Goal: Task Accomplishment & Management: Use online tool/utility

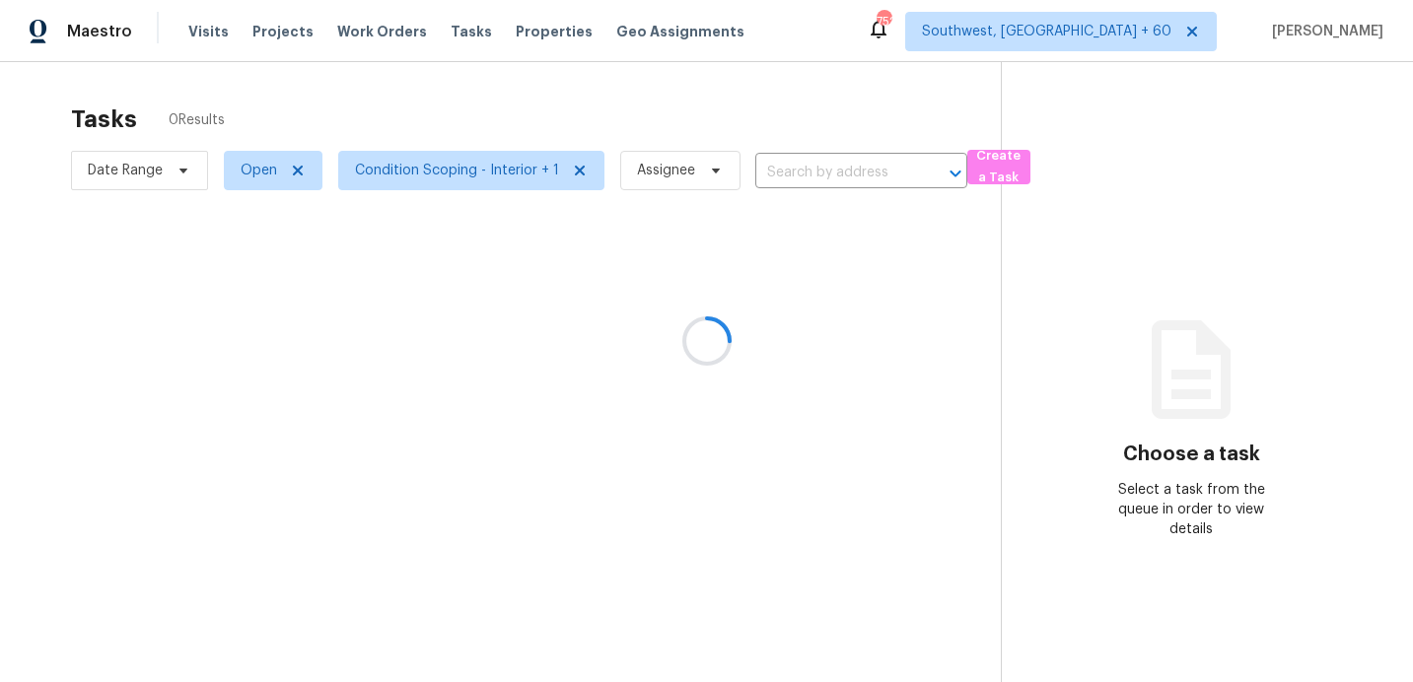
click at [808, 173] on div at bounding box center [706, 341] width 1413 height 682
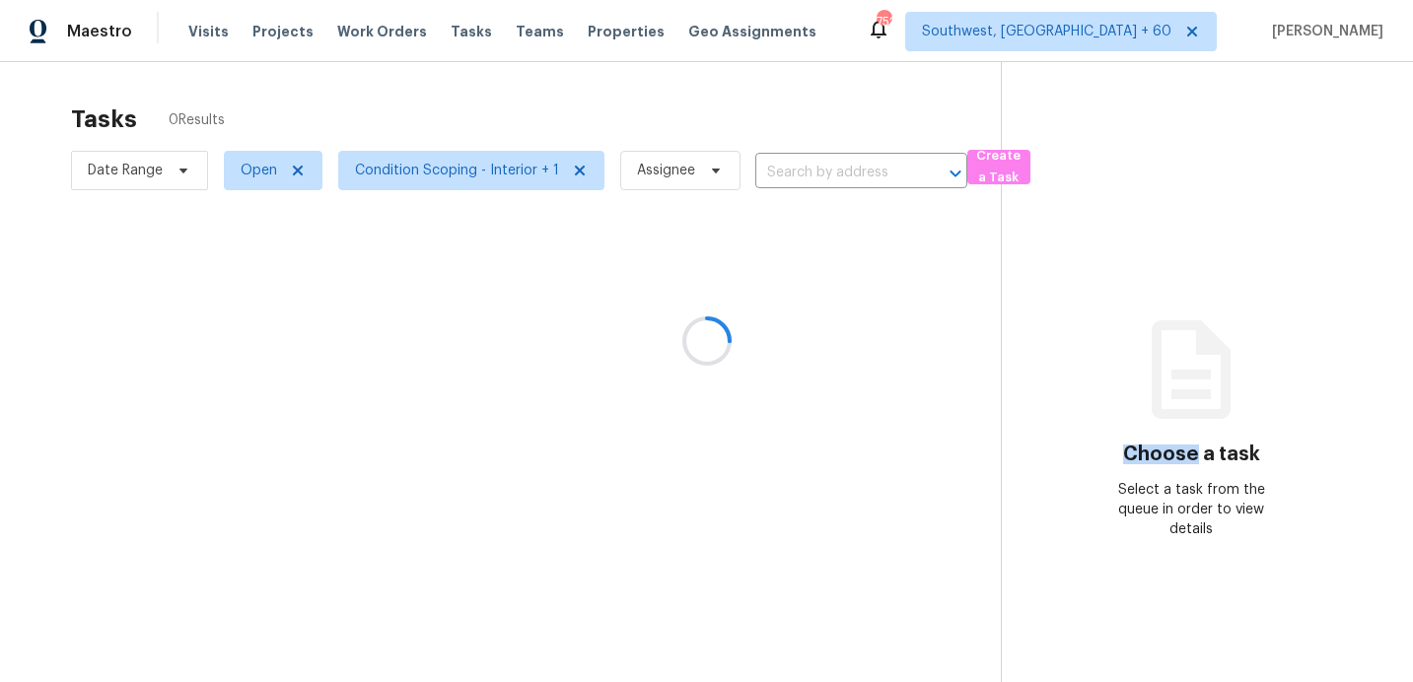
click at [808, 173] on div at bounding box center [706, 341] width 1413 height 682
click at [808, 173] on input "text" at bounding box center [833, 173] width 157 height 31
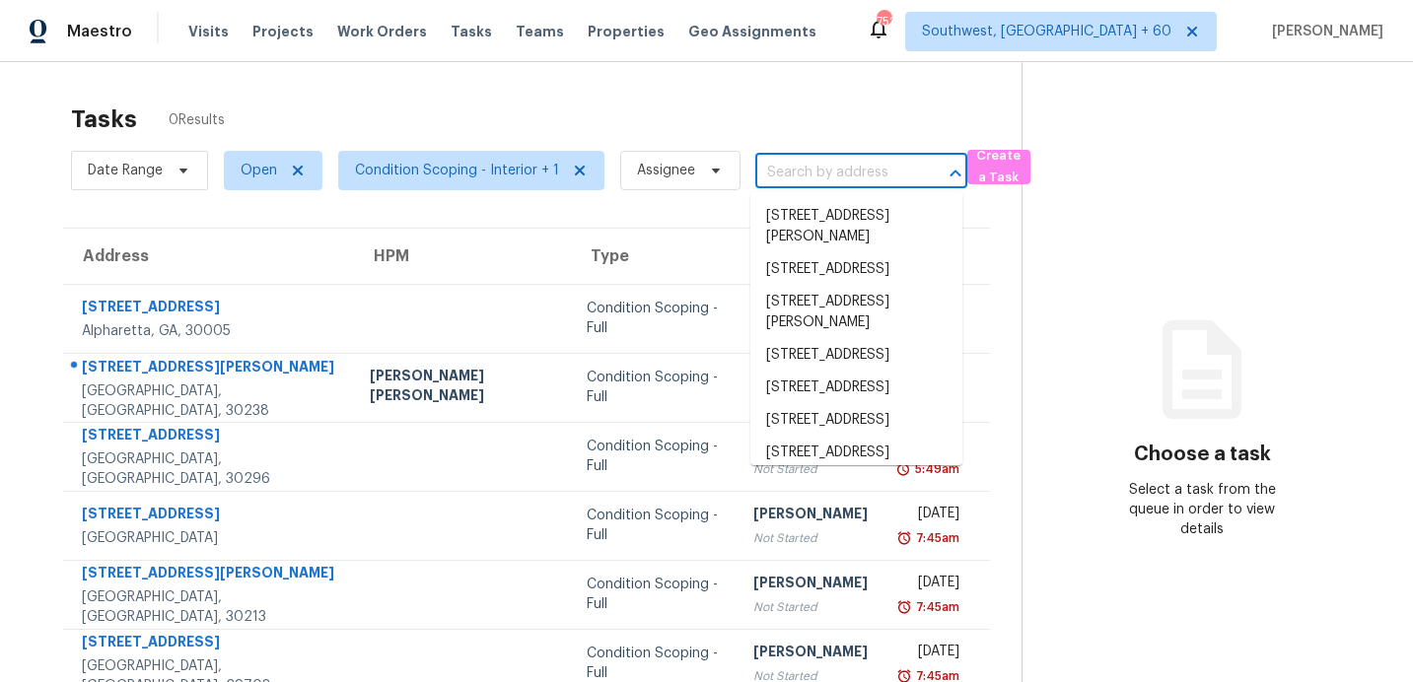
paste input "620 Crane Church Rd, Columbia, SC 29203"
type input "620 Crane Church Rd, Columbia, SC 29203"
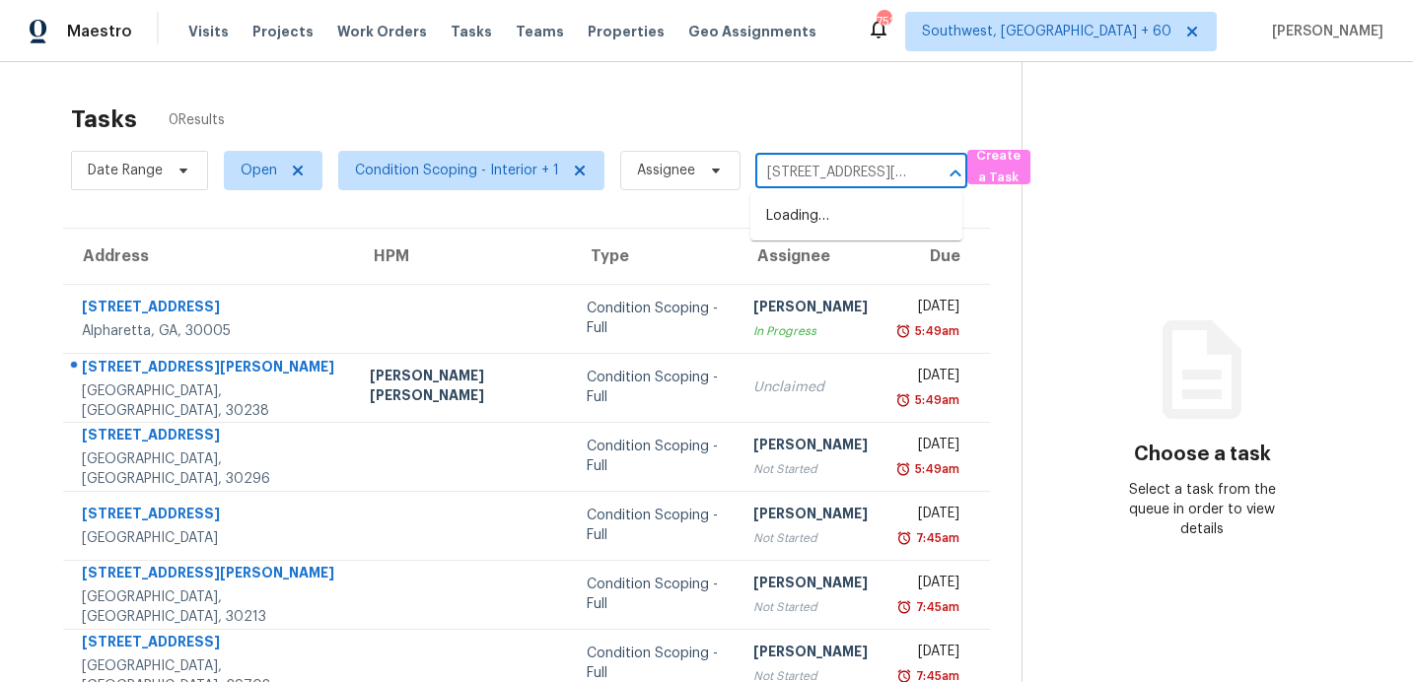
scroll to position [0, 136]
click at [806, 229] on li "620 Crane Church Rd, Columbia, SC 29203" at bounding box center [856, 226] width 212 height 53
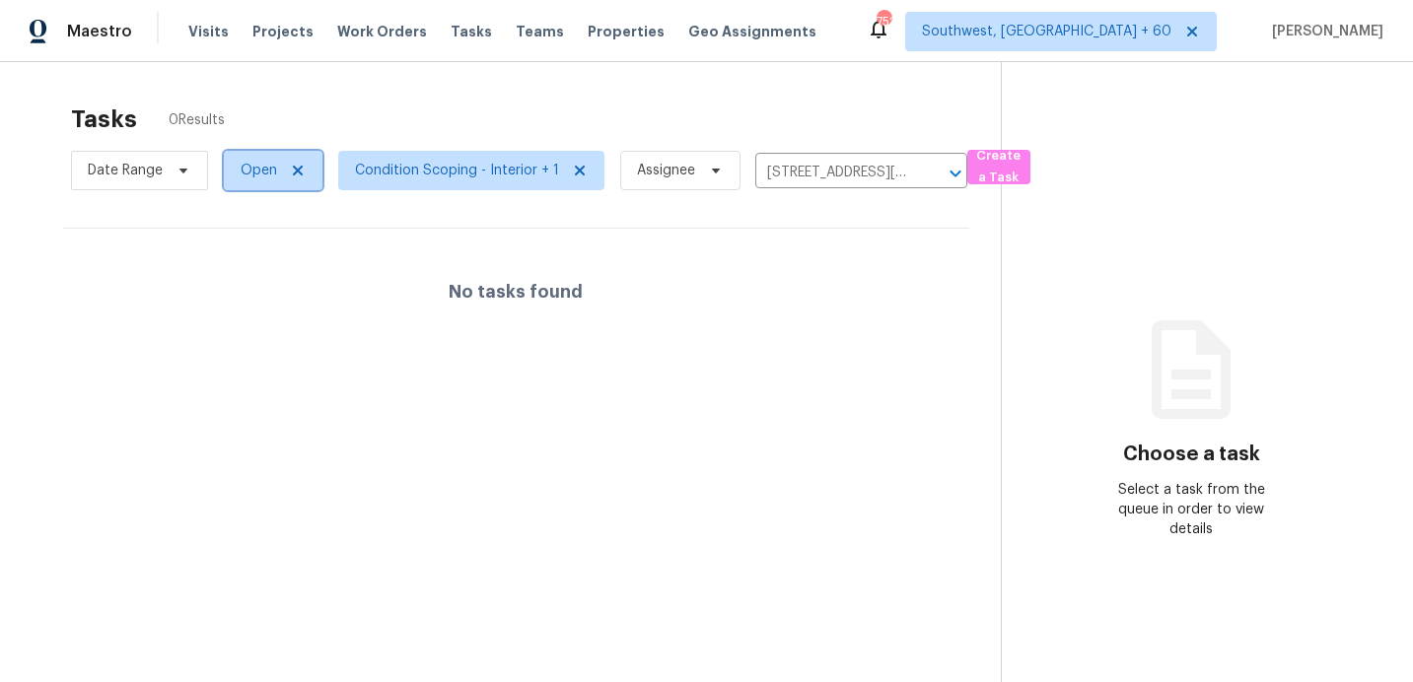
click at [266, 180] on span "Open" at bounding box center [273, 170] width 99 height 39
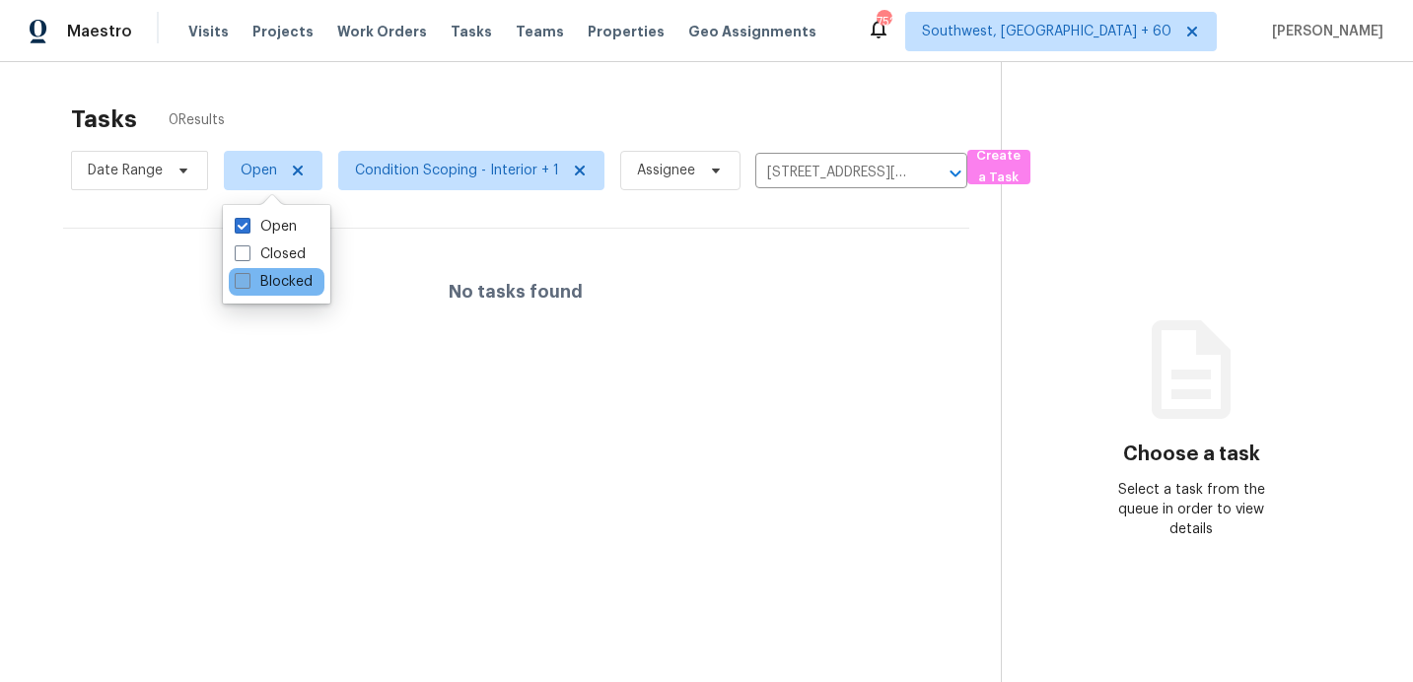
click at [290, 280] on label "Blocked" at bounding box center [274, 282] width 78 height 20
click at [248, 280] on input "Blocked" at bounding box center [241, 278] width 13 height 13
checkbox input "true"
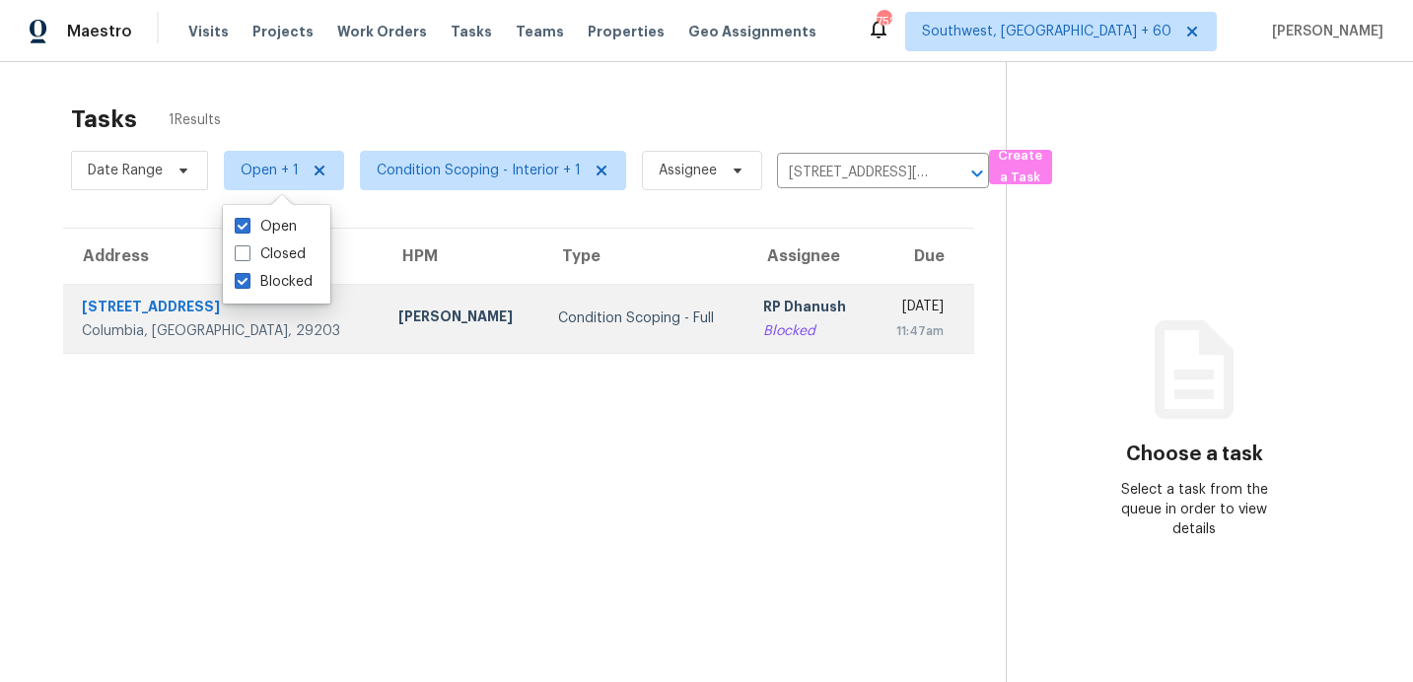
click at [763, 322] on div "Blocked" at bounding box center [810, 331] width 94 height 20
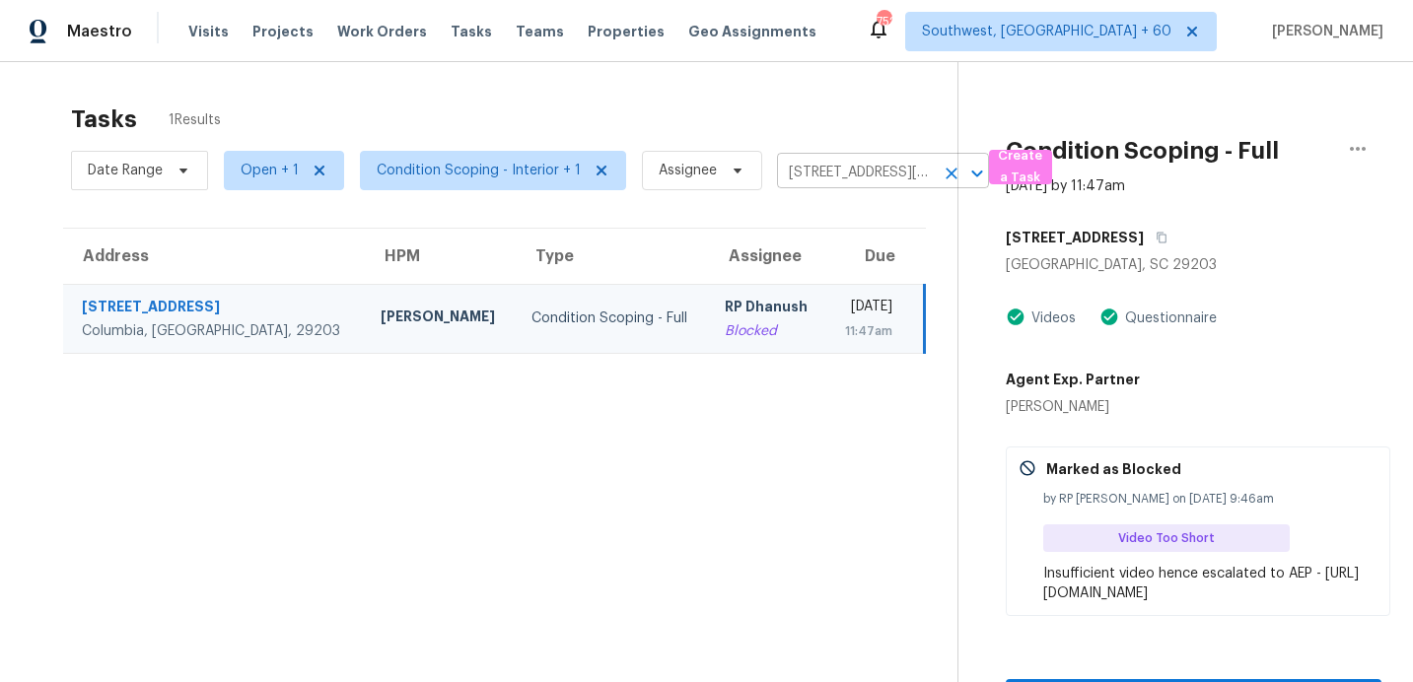
click at [844, 181] on input "620 Crane Church Rd, Columbia, SC 29203" at bounding box center [855, 173] width 157 height 31
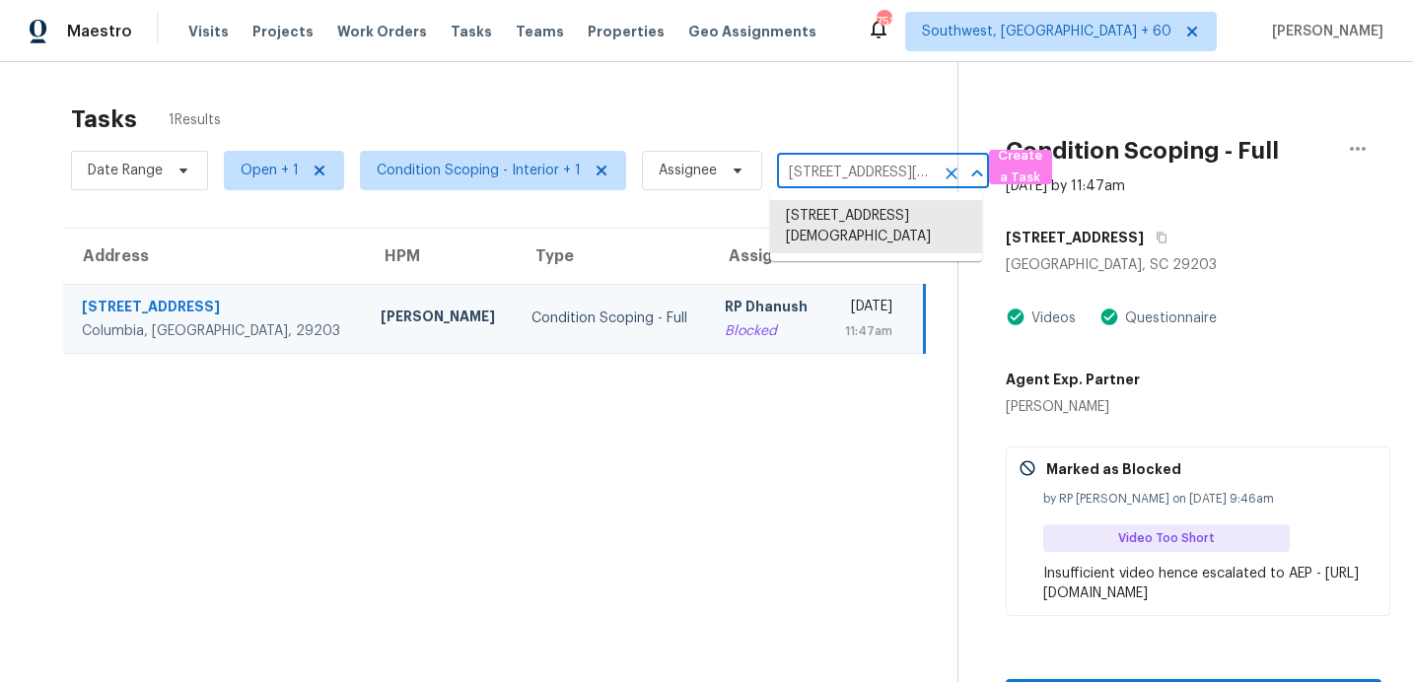
paste input "44 Spoonbill Dr, New Port Richey, FL 34652"
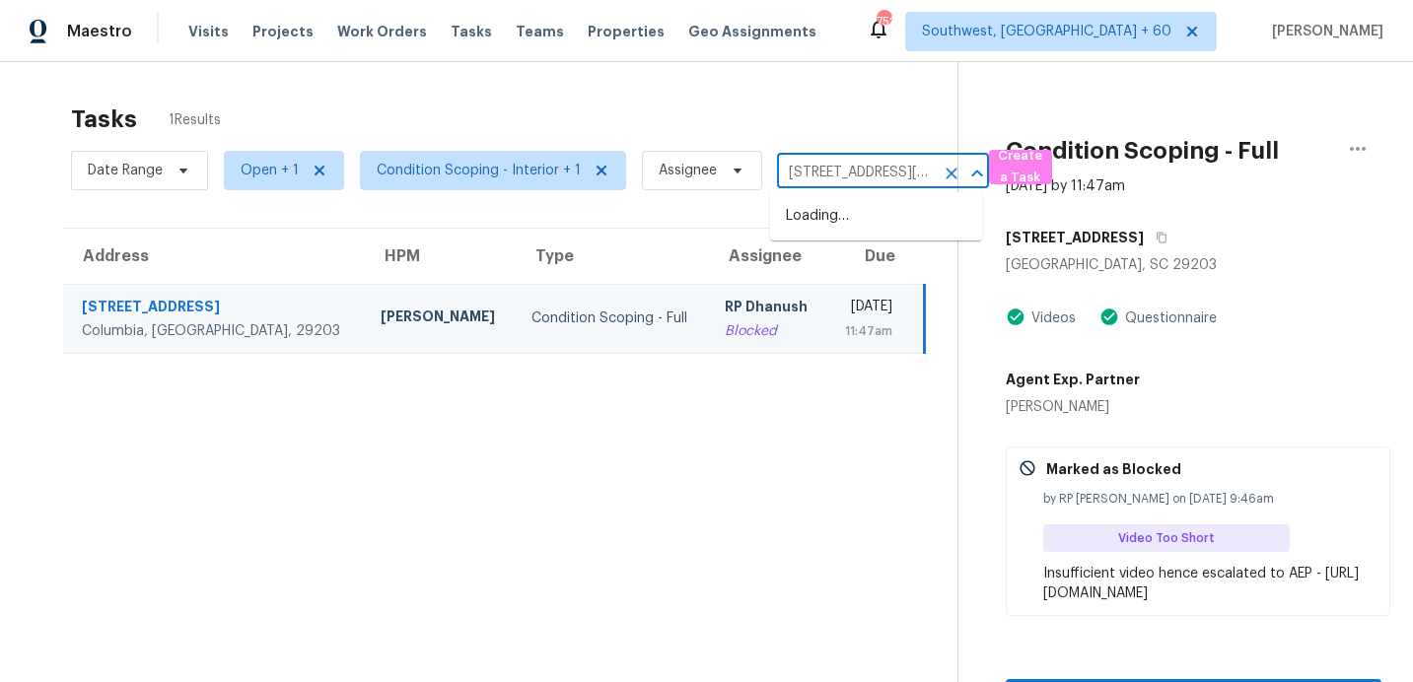
scroll to position [0, 150]
type input "620 Crane Church Rd, Columbia, SC 29203"
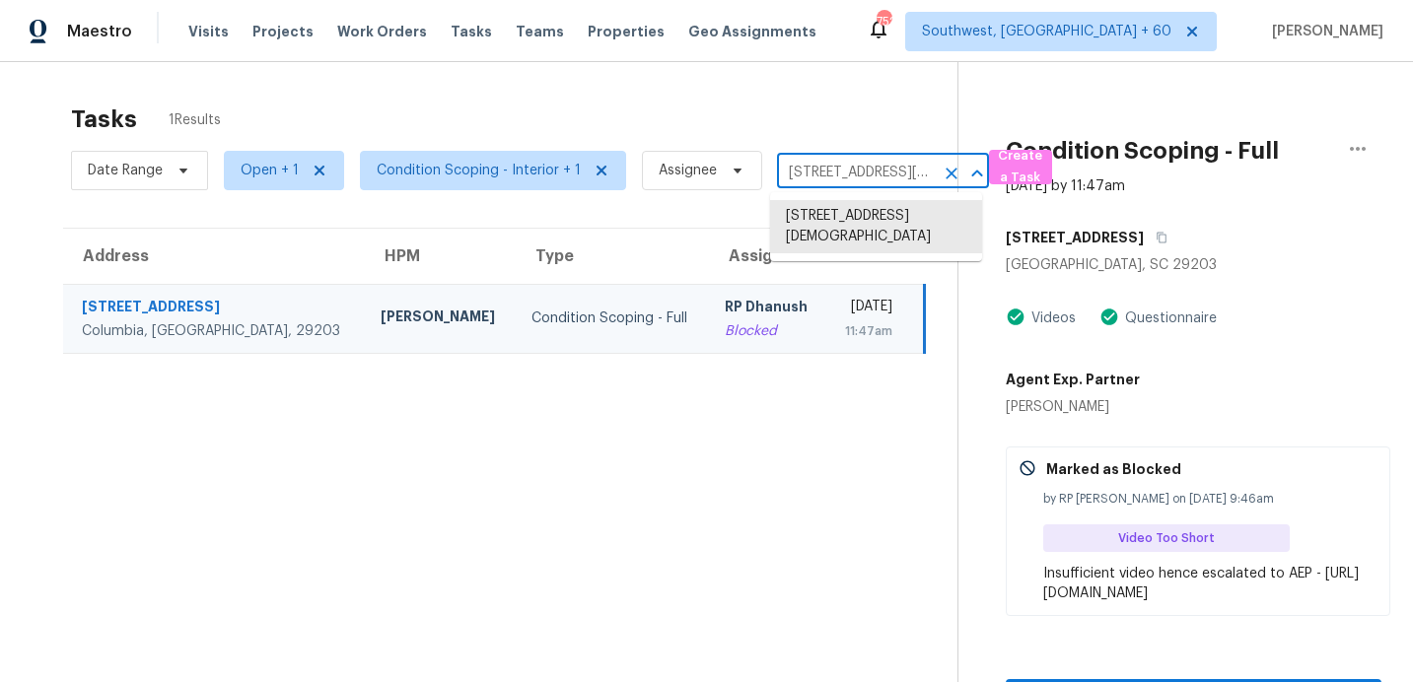
click at [856, 177] on input "620 Crane Church Rd, Columbia, SC 29203" at bounding box center [855, 173] width 157 height 31
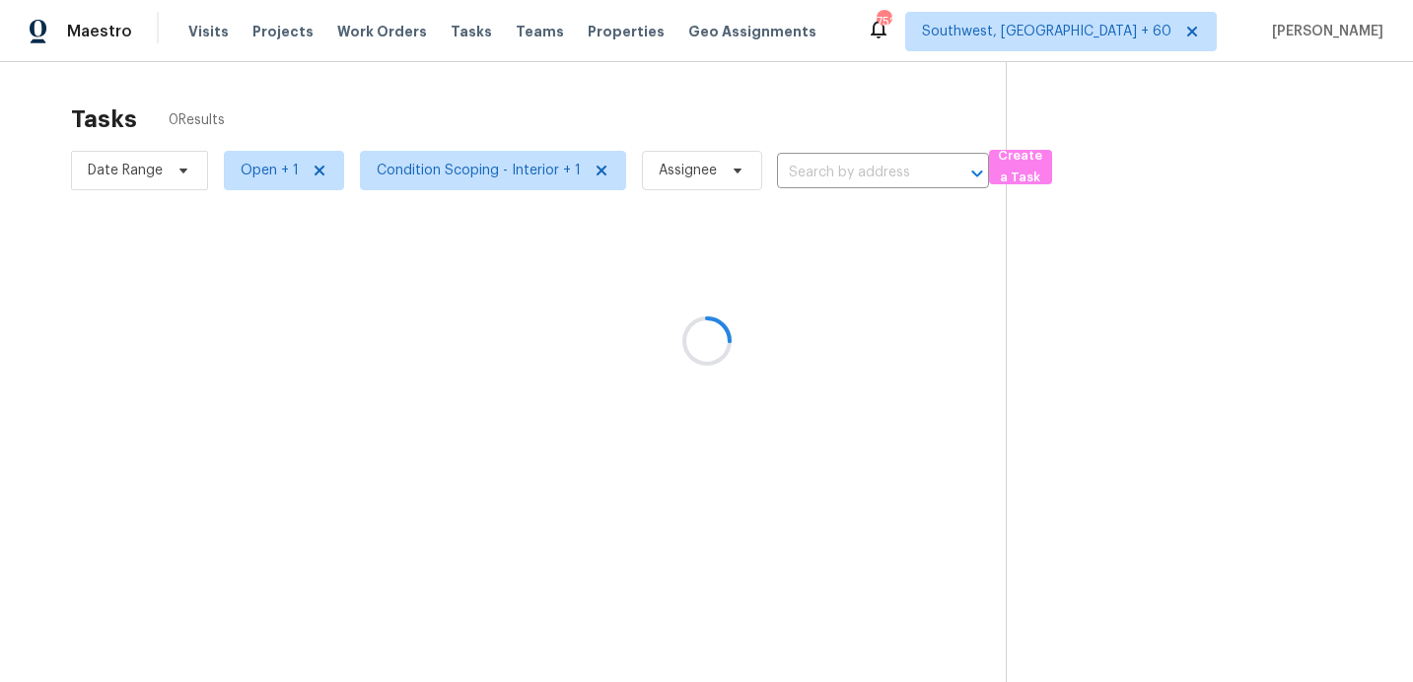
click at [856, 175] on div at bounding box center [706, 341] width 1413 height 682
click at [262, 177] on div at bounding box center [706, 341] width 1413 height 682
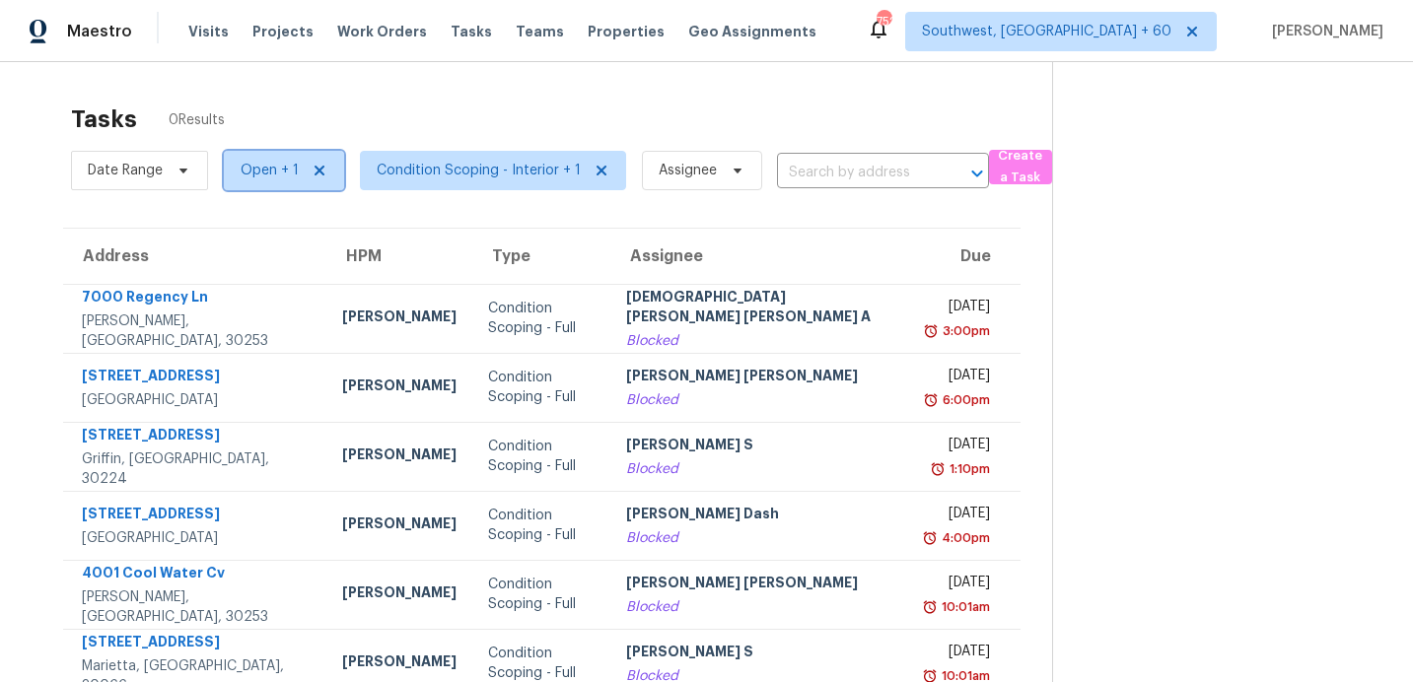
click at [262, 177] on span "Open + 1" at bounding box center [270, 171] width 58 height 20
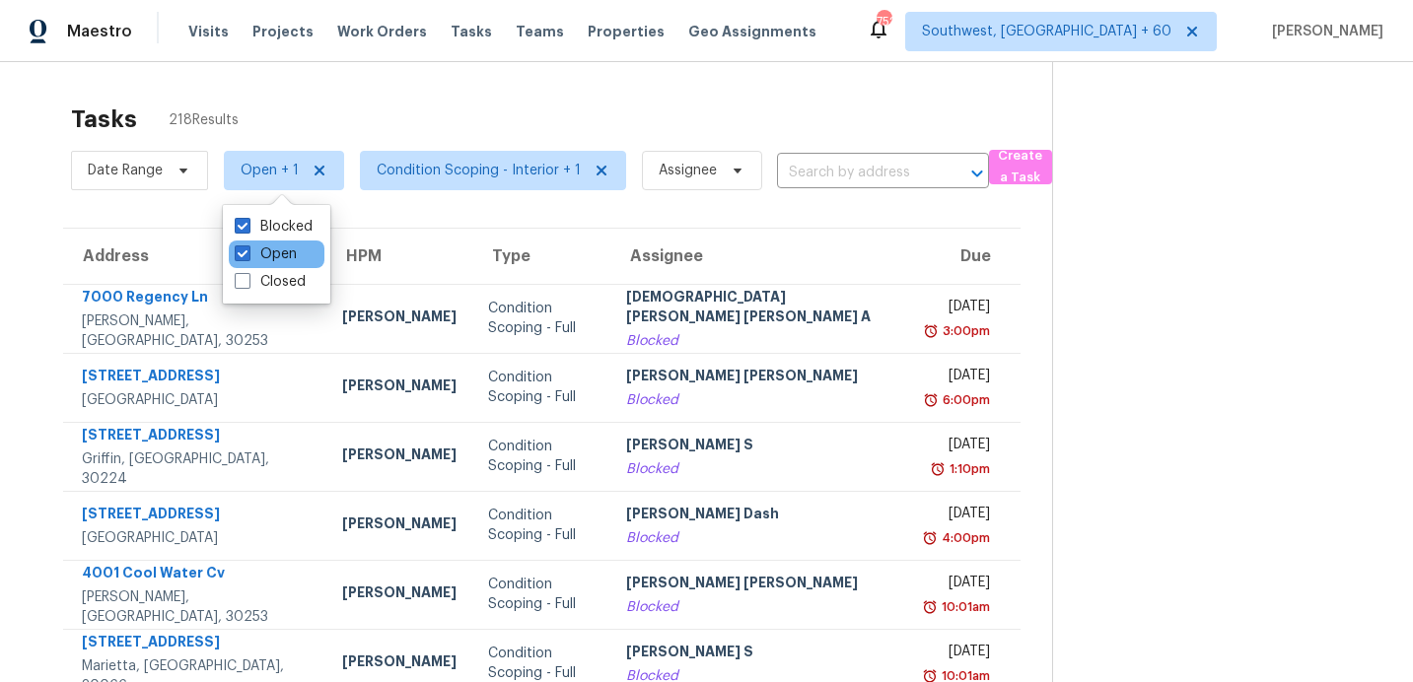
click at [302, 249] on div "Open" at bounding box center [277, 255] width 96 height 28
click at [289, 256] on label "Open" at bounding box center [266, 255] width 62 height 20
click at [248, 256] on input "Open" at bounding box center [241, 251] width 13 height 13
checkbox input "false"
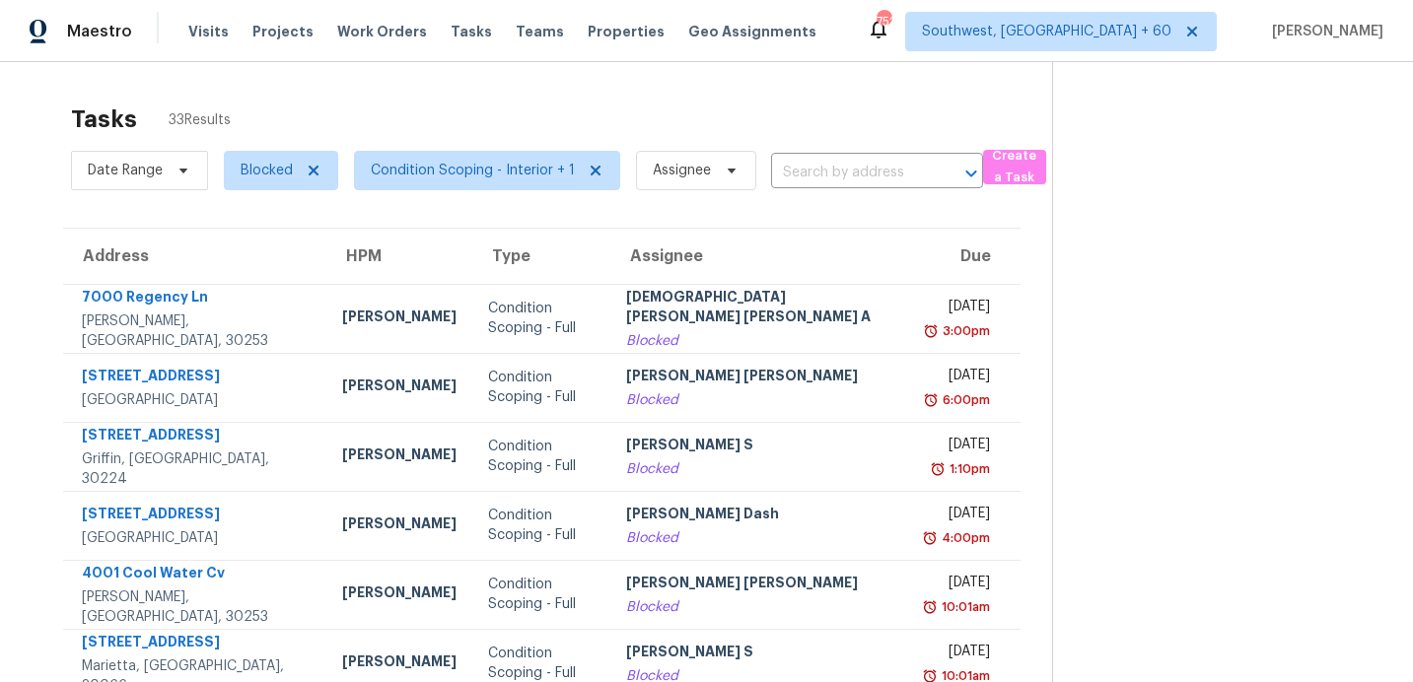
click at [807, 168] on input "text" at bounding box center [849, 173] width 157 height 31
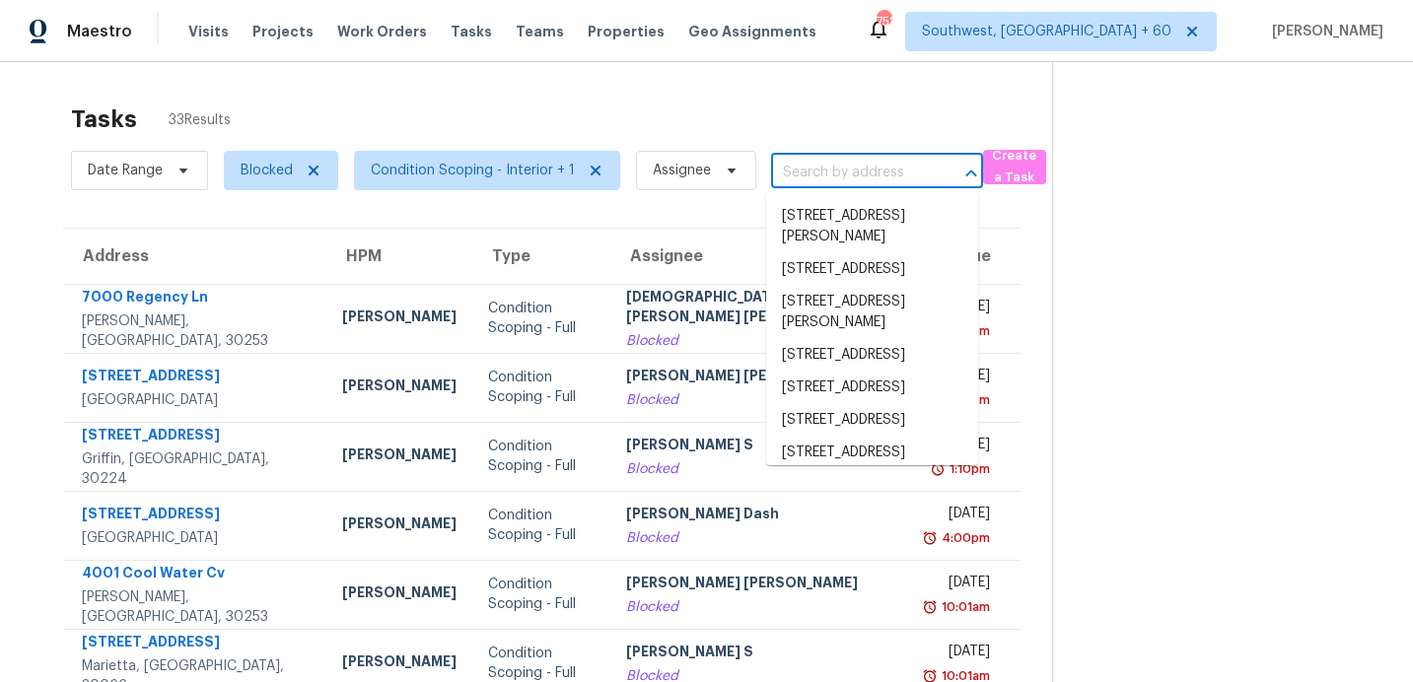
paste input "6244 Spoonbill Dr, New Port Richey, FL 34652"
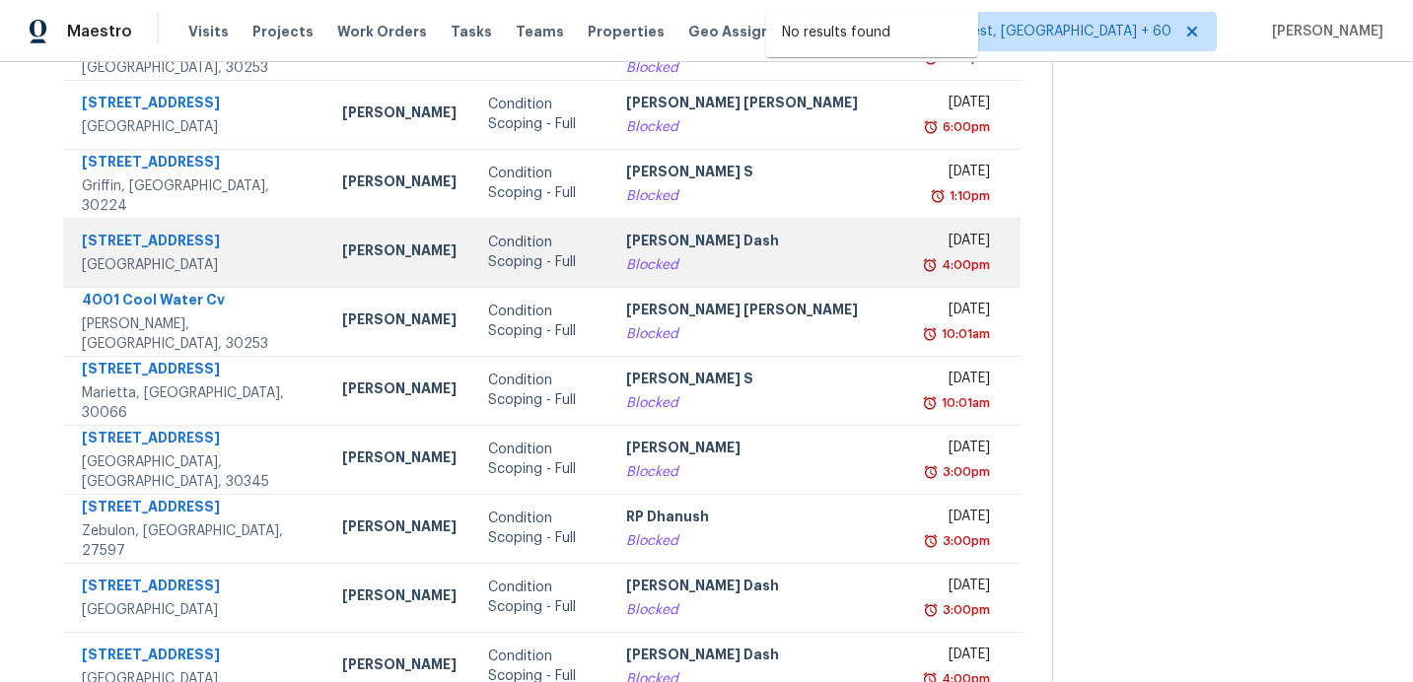
scroll to position [344, 0]
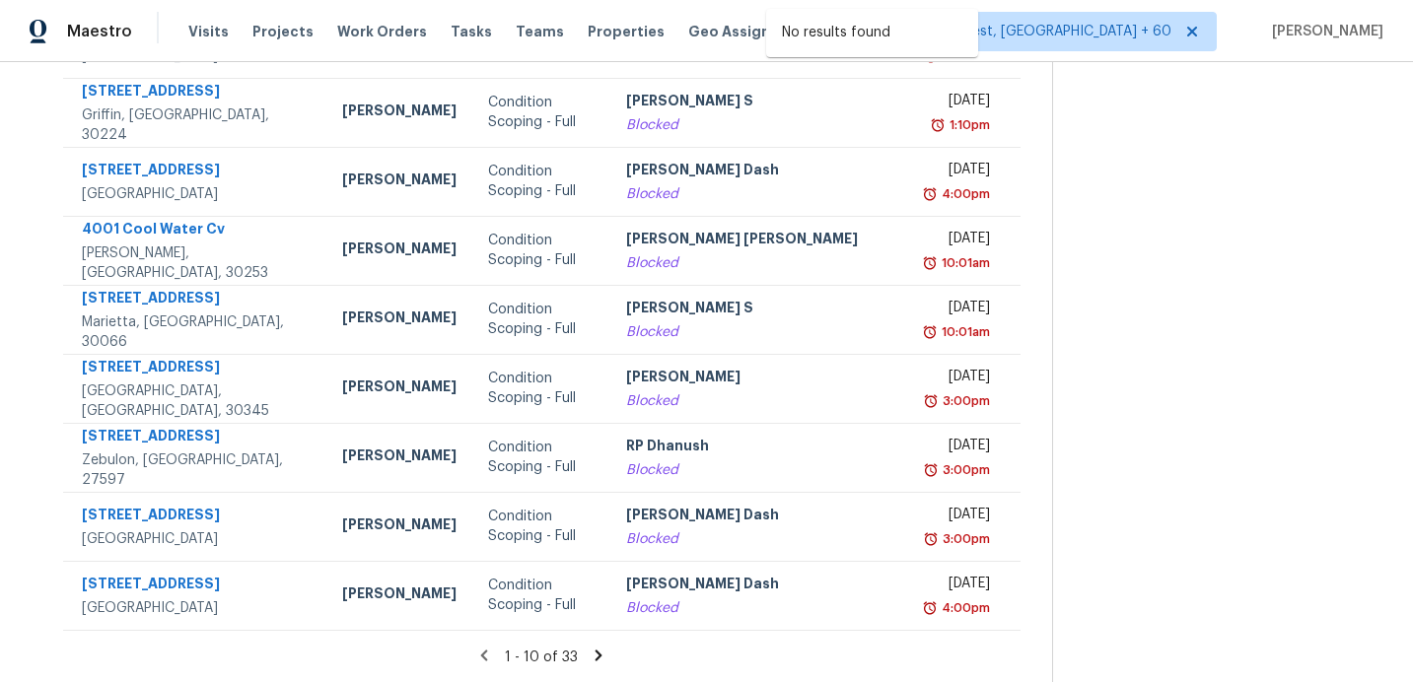
type input "6244 Spoonbill Dr, New Port Richey, FL 34652"
click at [590, 654] on icon at bounding box center [599, 656] width 18 height 18
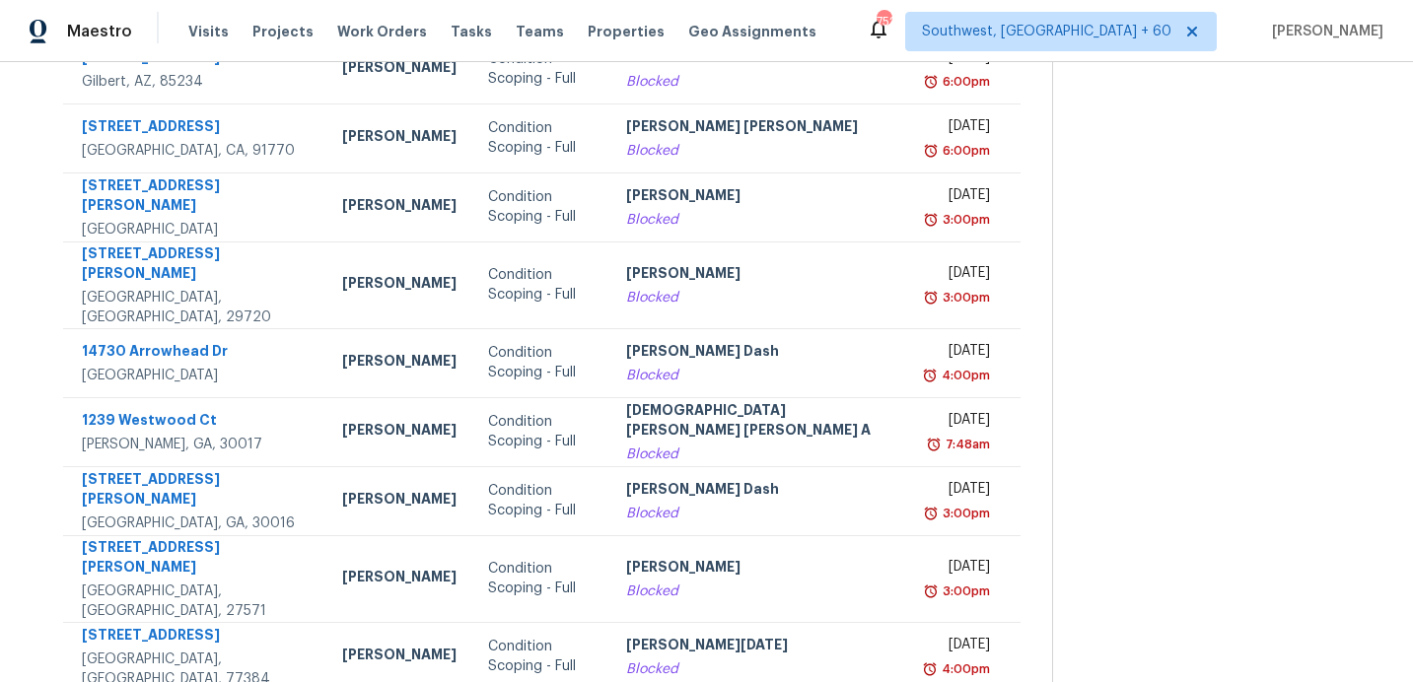
scroll to position [344, 0]
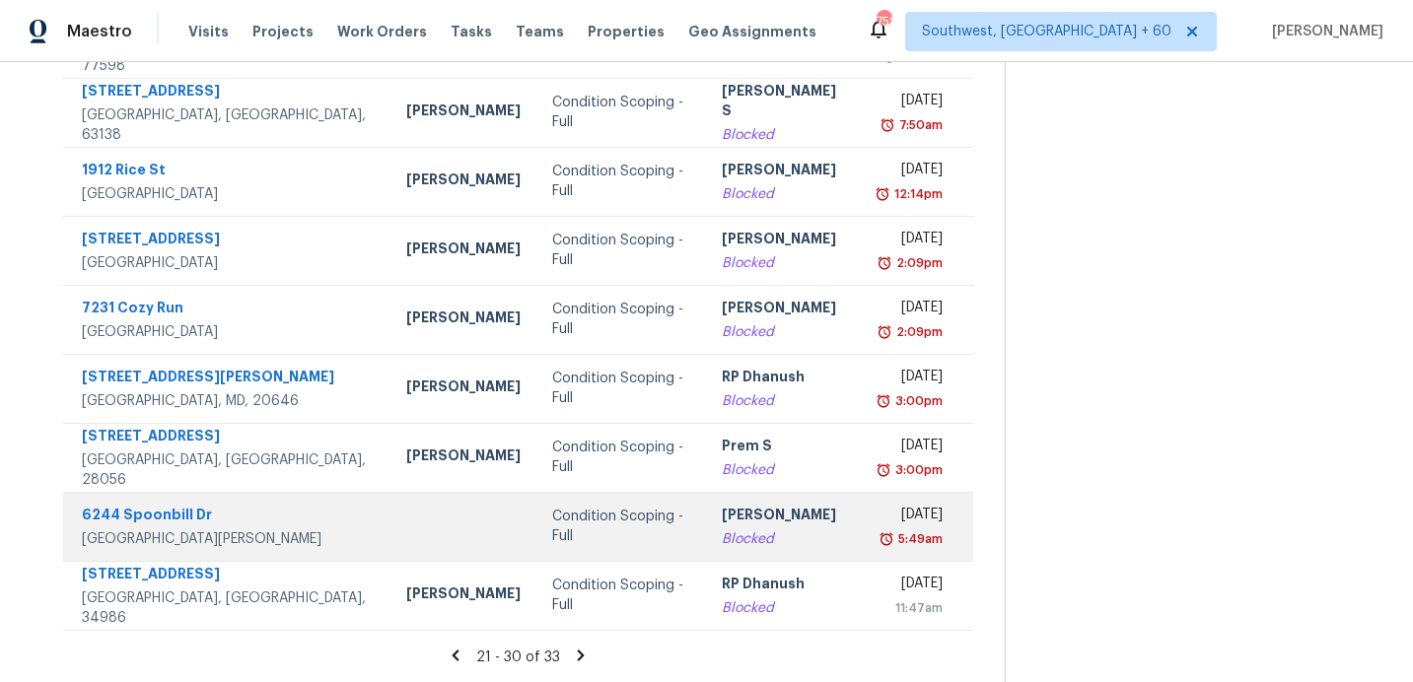
click at [722, 516] on div "Ashwin R" at bounding box center [784, 517] width 124 height 25
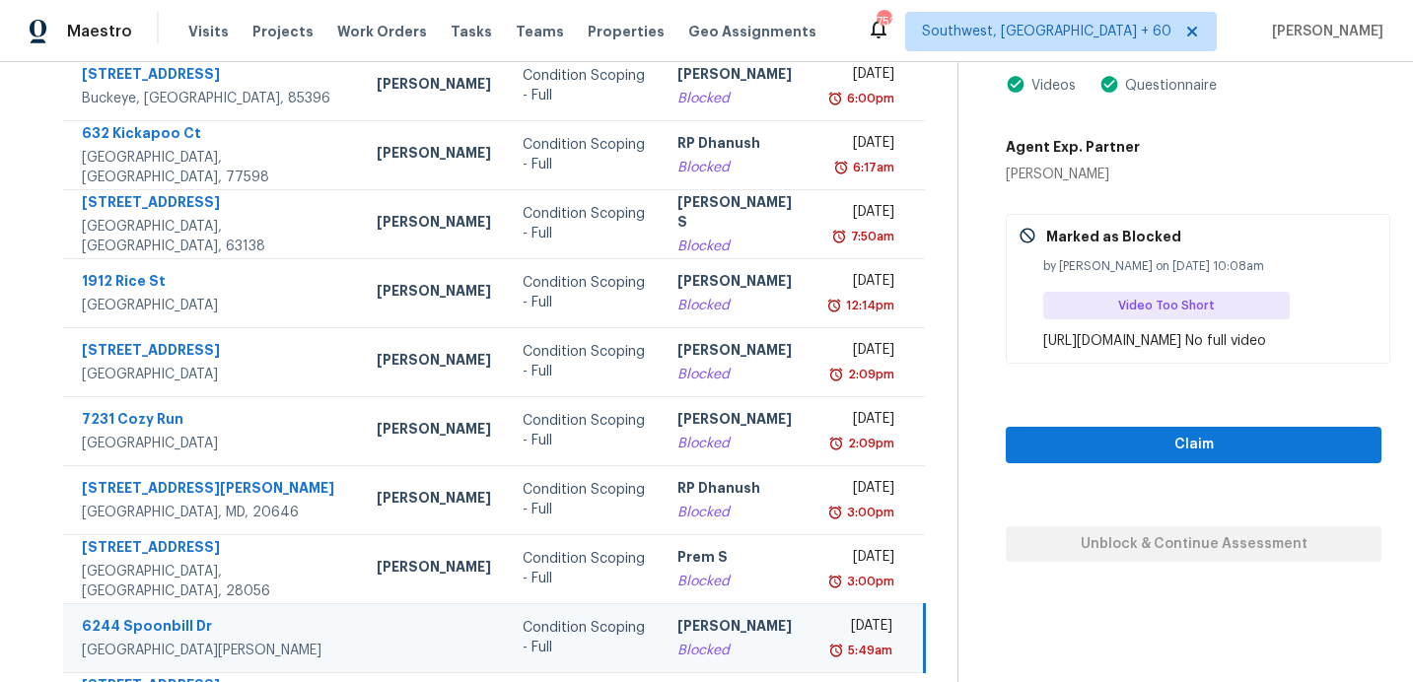
scroll to position [232, 0]
drag, startPoint x: 1007, startPoint y: 173, endPoint x: 1176, endPoint y: 180, distance: 168.8
click at [1176, 179] on div "Agent Exp. Partner Krystyna Deshmukh" at bounding box center [1194, 157] width 376 height 55
copy div "Krystyna Deshmukh"
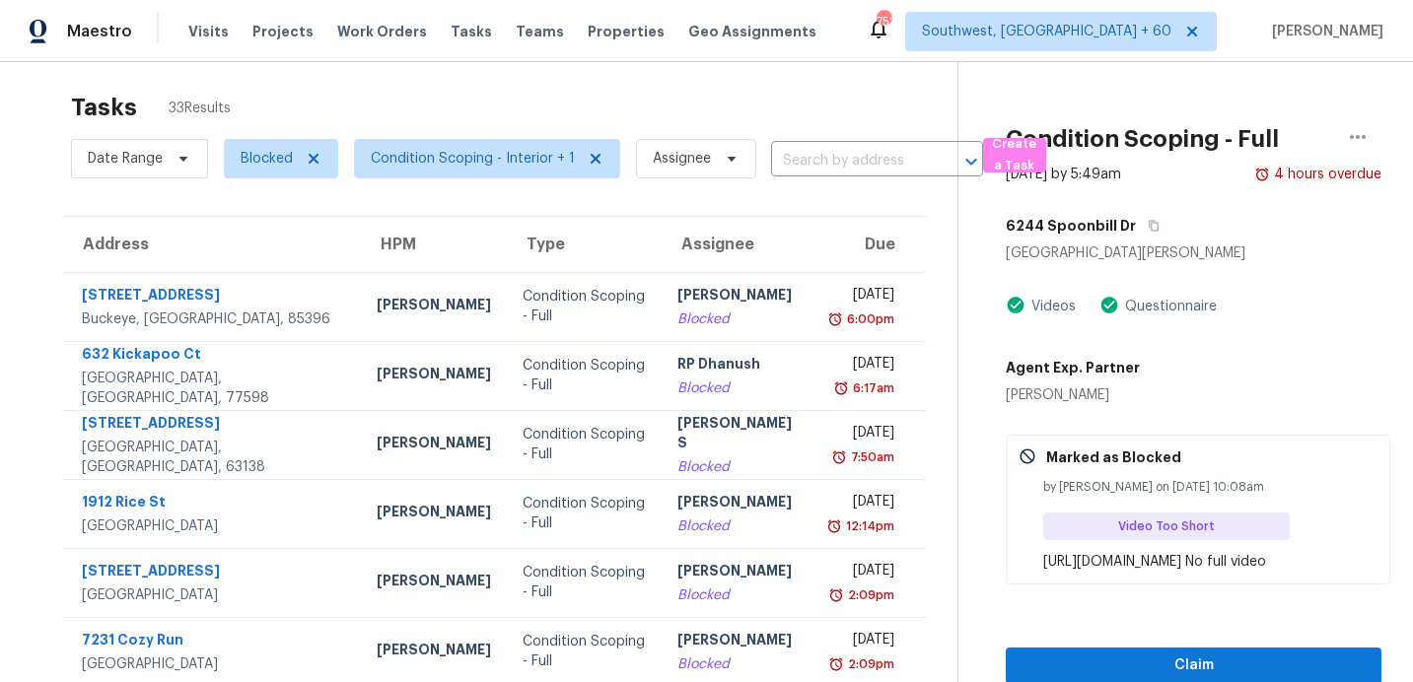
scroll to position [0, 0]
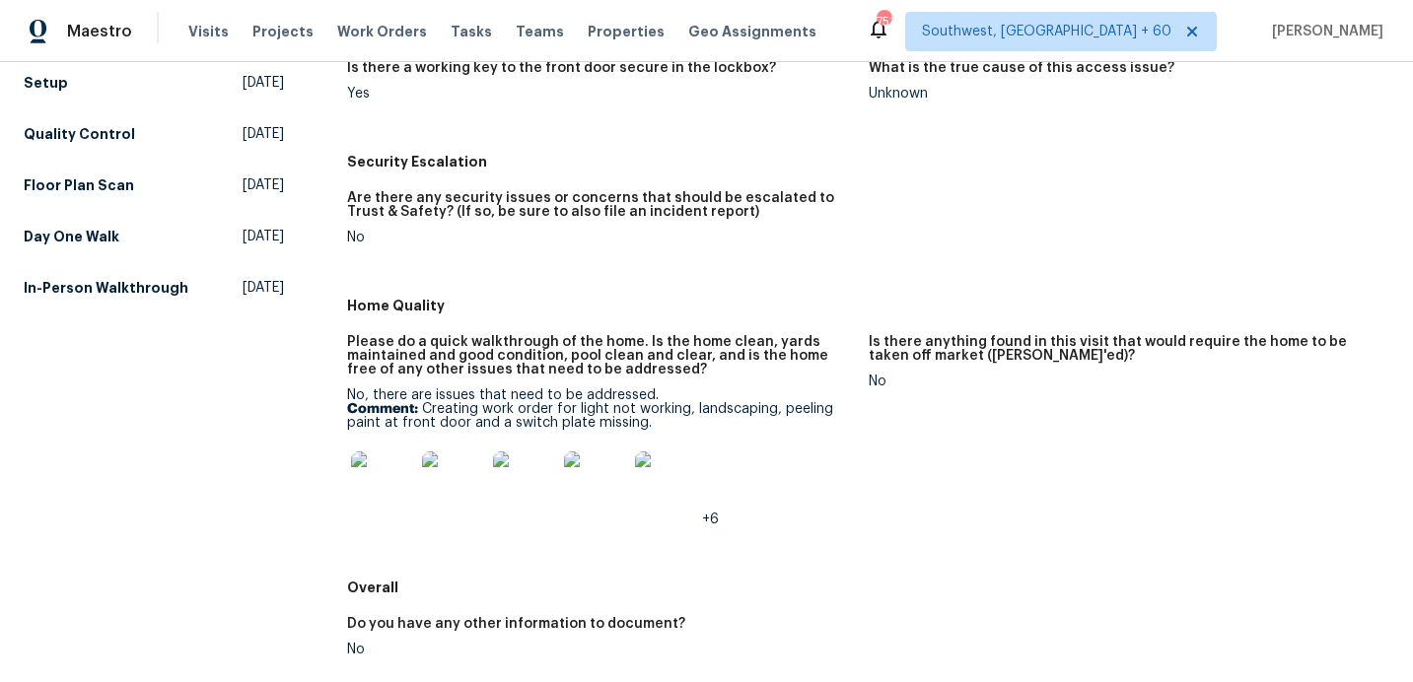
scroll to position [784, 0]
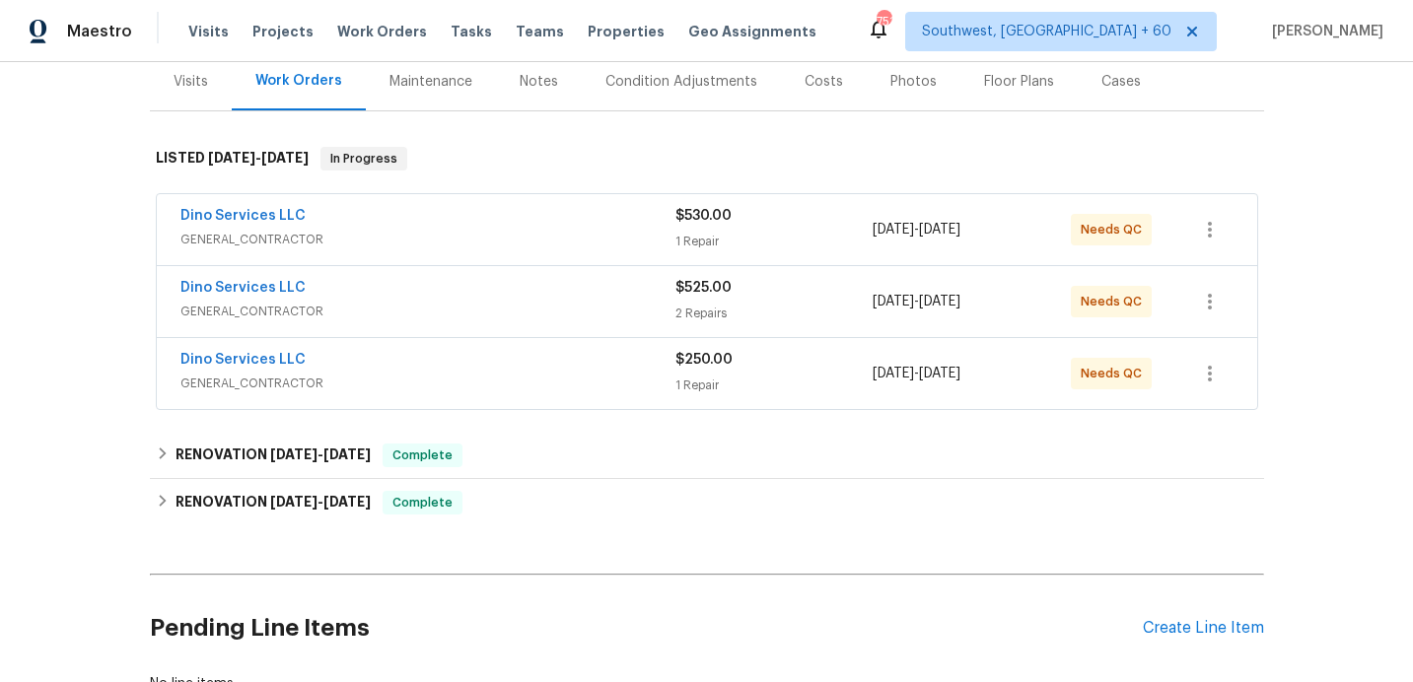
scroll to position [250, 0]
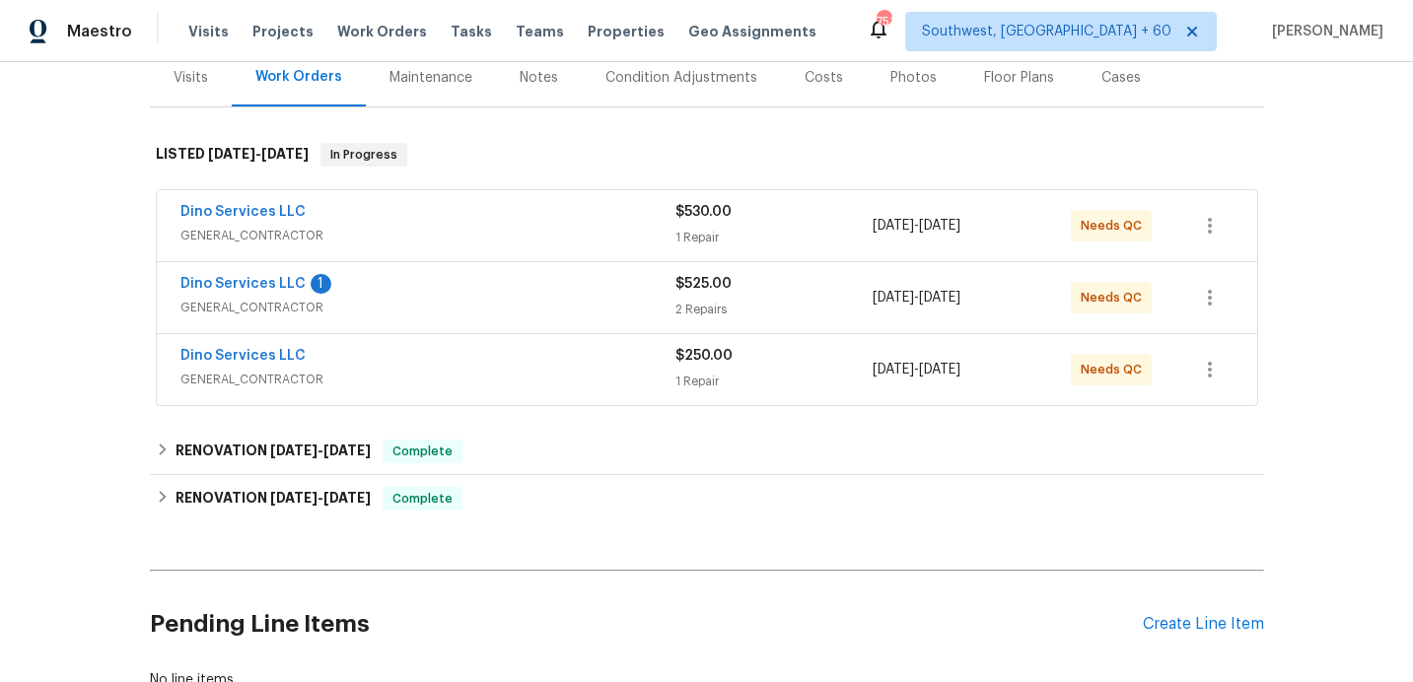
click at [552, 216] on div "Dino Services LLC" at bounding box center [427, 214] width 495 height 24
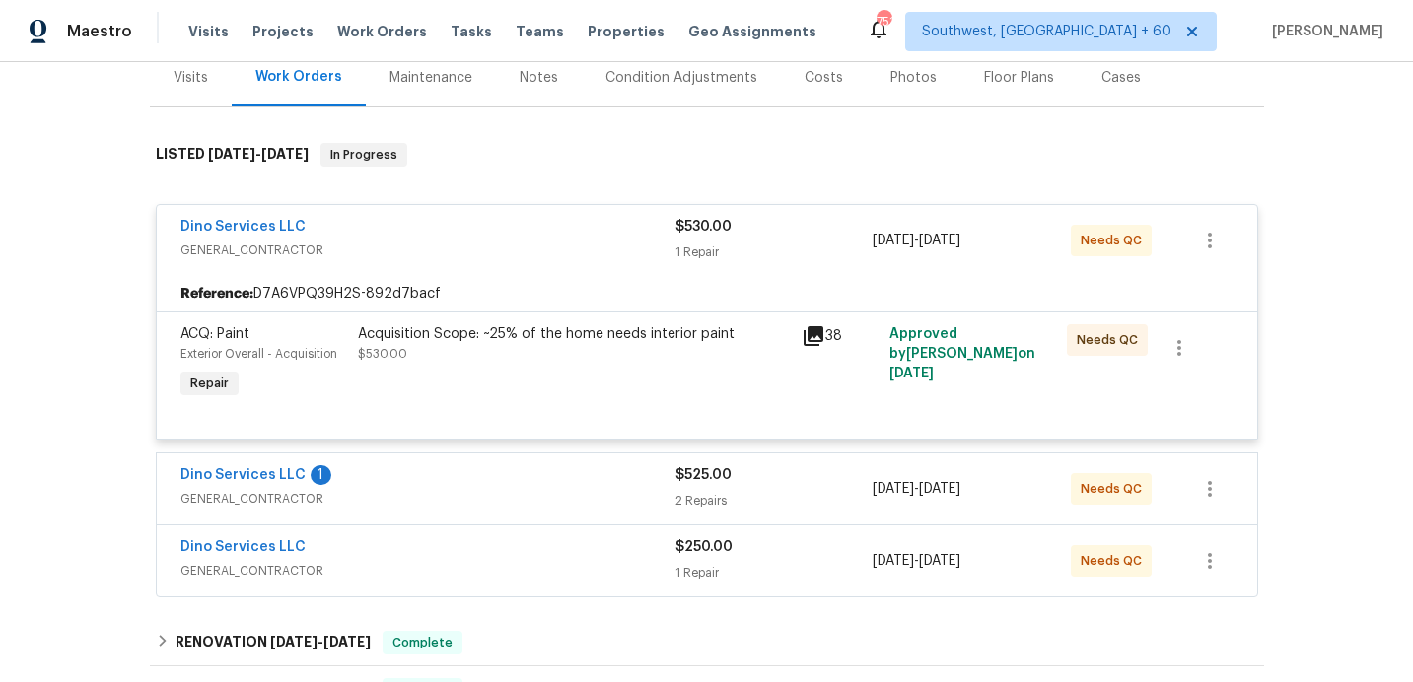
click at [619, 480] on div "Dino Services LLC 1" at bounding box center [427, 477] width 495 height 24
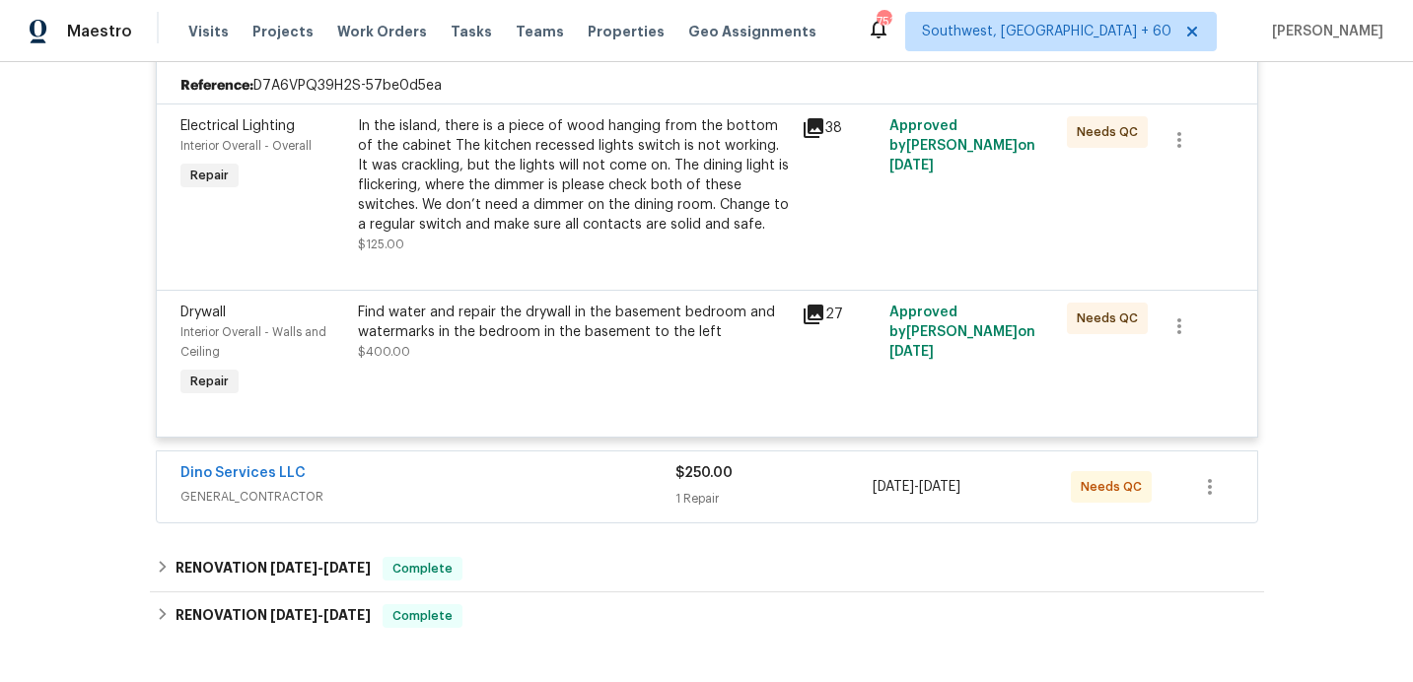
scroll to position [751, 0]
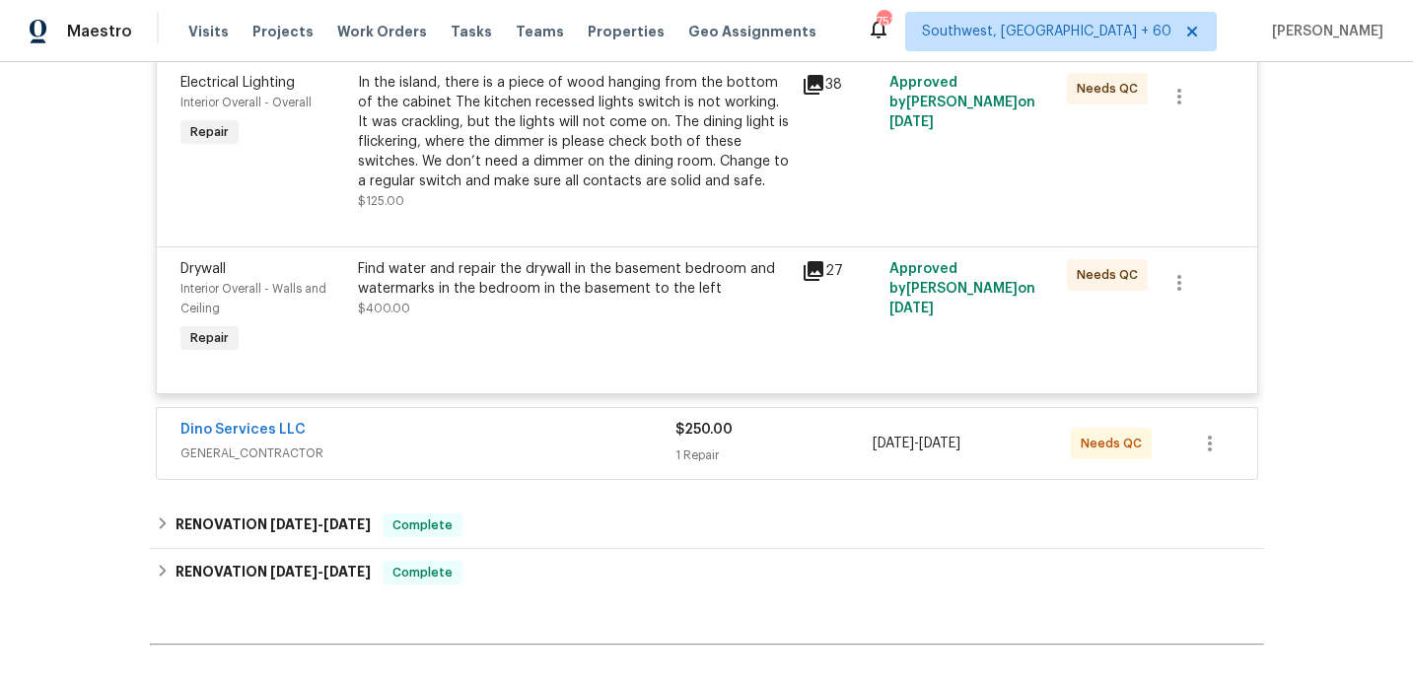
click at [726, 449] on div "1 Repair" at bounding box center [775, 456] width 198 height 20
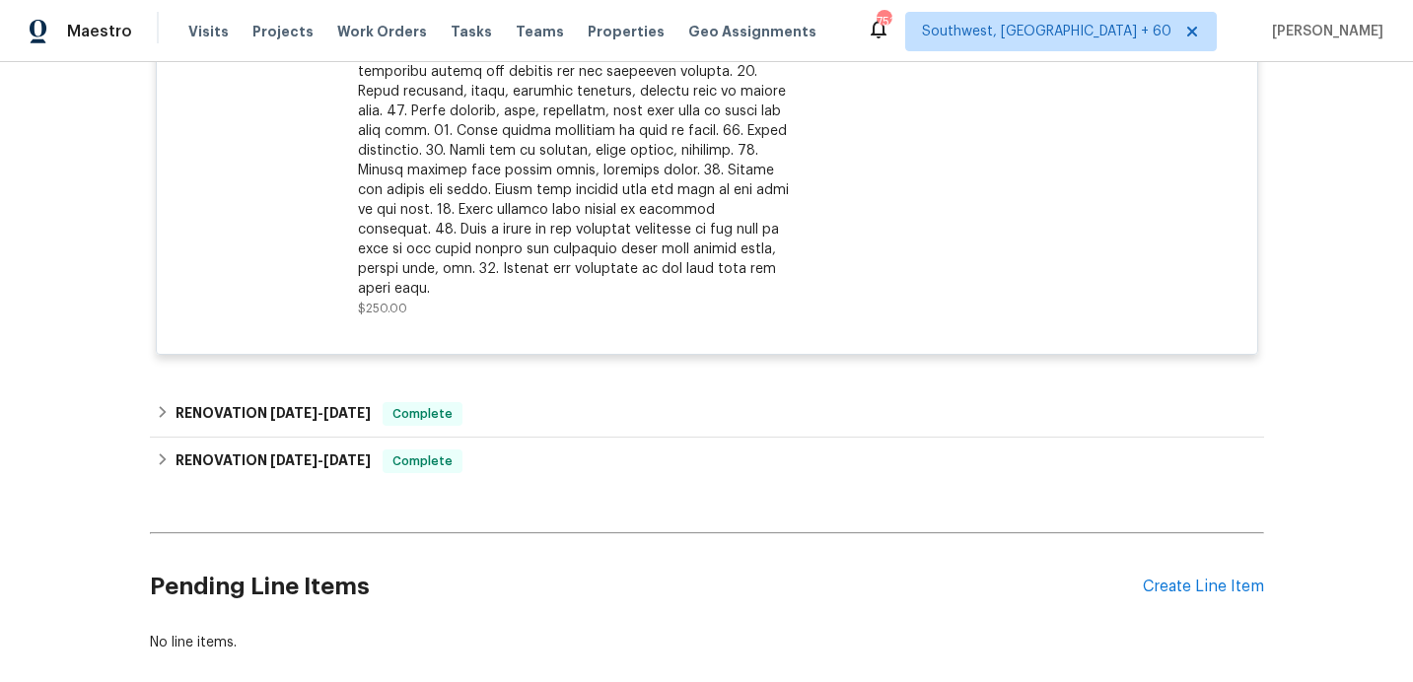
scroll to position [1502, 0]
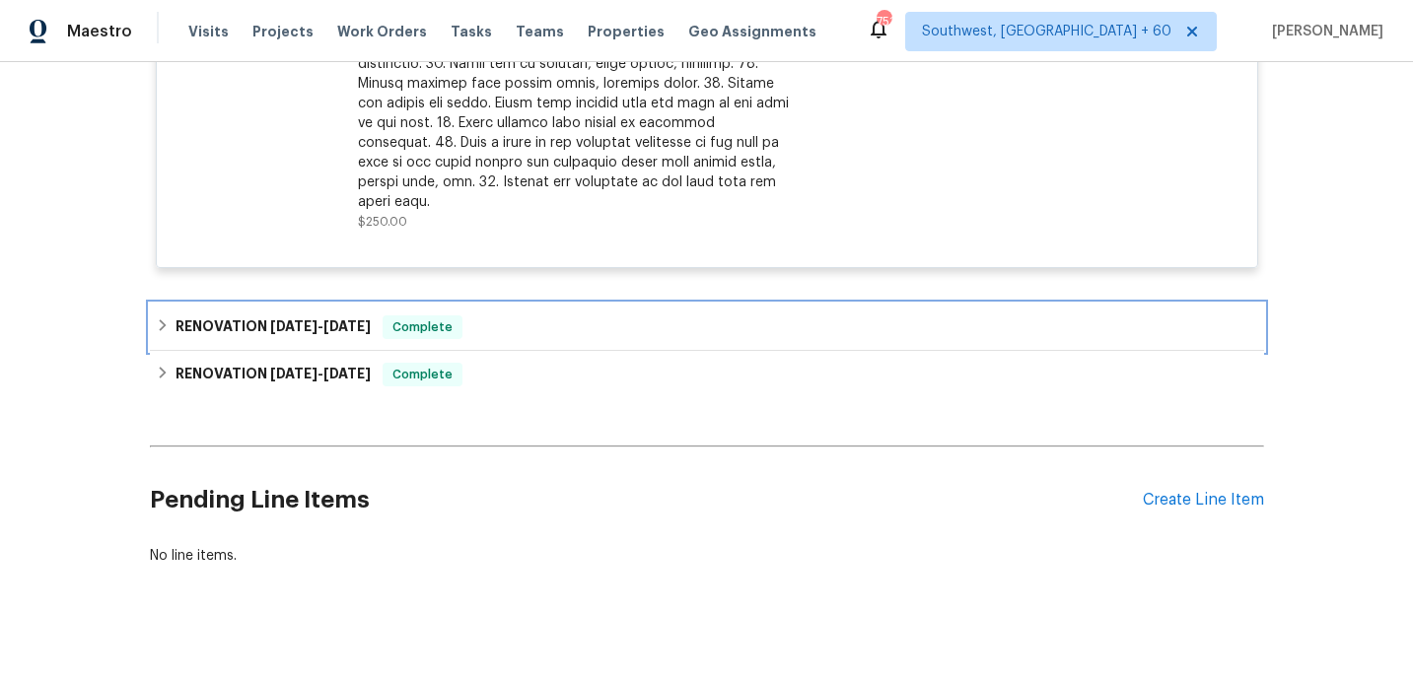
click at [639, 316] on div "RENOVATION 7/17/25 - 7/17/25 Complete" at bounding box center [707, 328] width 1103 height 24
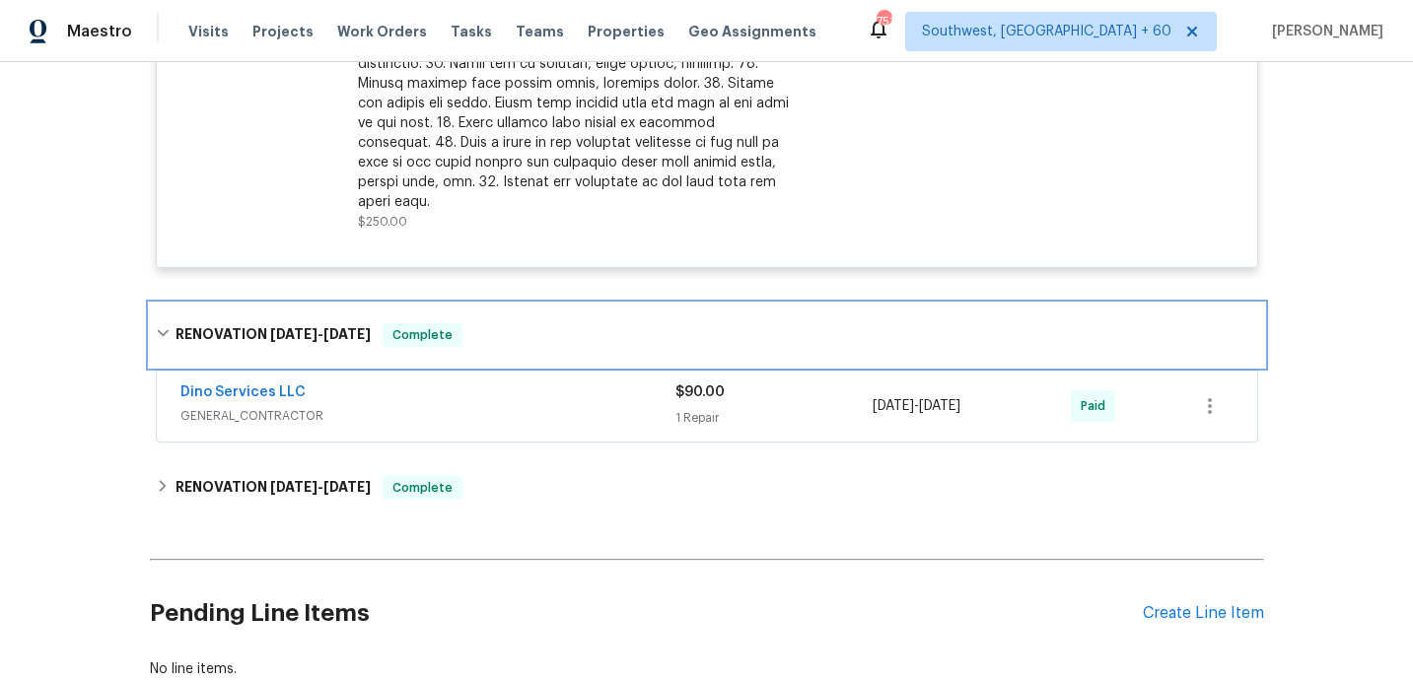
click at [639, 323] on div "RENOVATION 7/17/25 - 7/17/25 Complete" at bounding box center [707, 335] width 1103 height 24
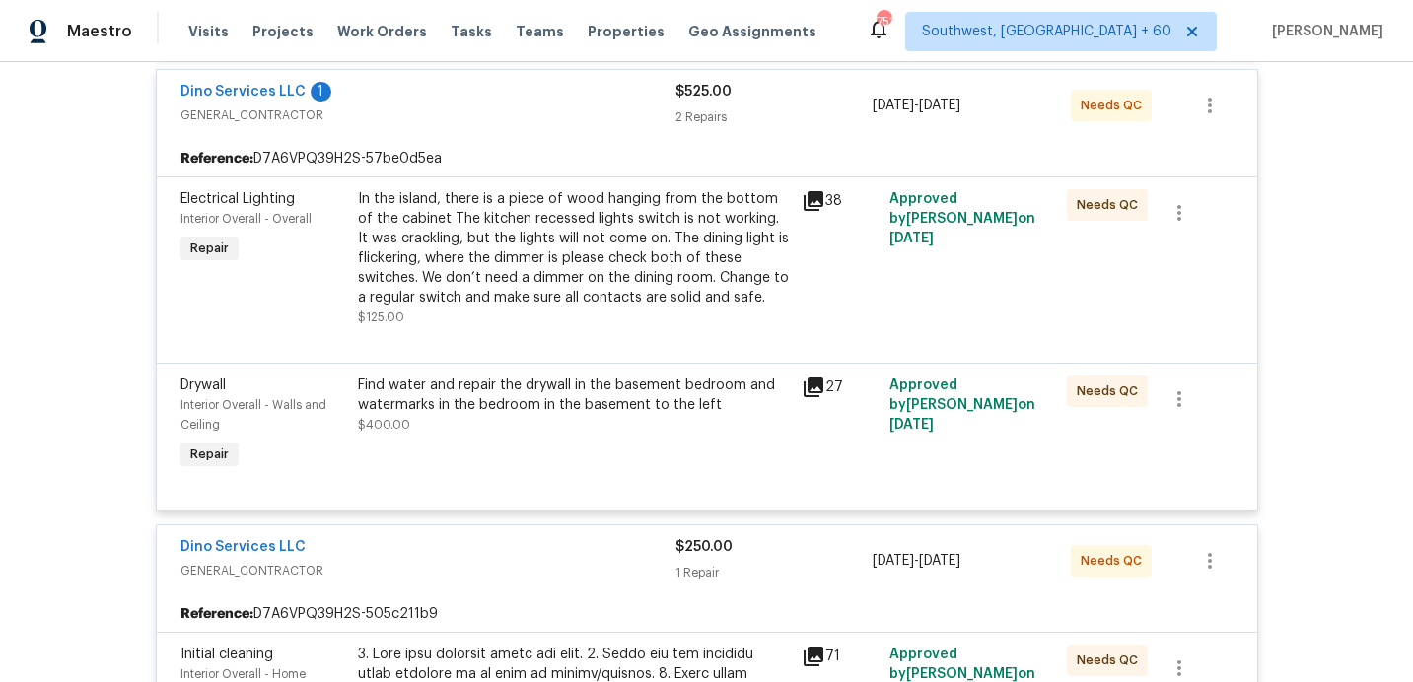
scroll to position [0, 0]
